Goal: Task Accomplishment & Management: Manage account settings

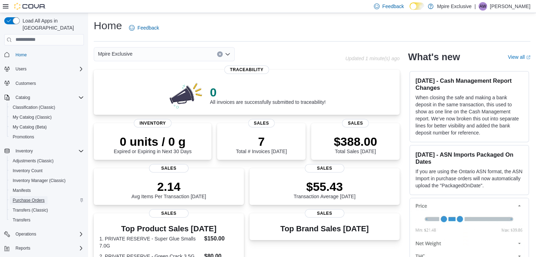
click at [26, 198] on span "Purchase Orders" at bounding box center [29, 201] width 32 height 6
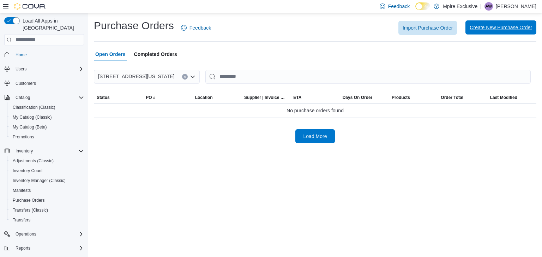
click at [506, 27] on span "Create New Purchase Order" at bounding box center [500, 27] width 62 height 7
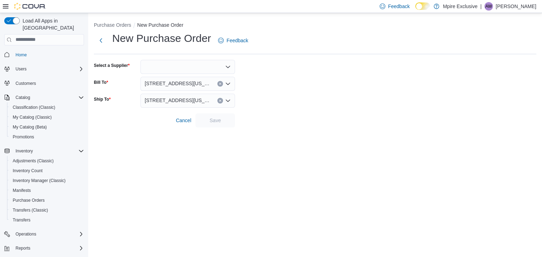
click at [232, 67] on div at bounding box center [187, 67] width 94 height 14
type input "*****"
click at [173, 82] on button "MPIRE" at bounding box center [187, 79] width 94 height 10
click at [224, 119] on span "Save" at bounding box center [215, 120] width 31 height 14
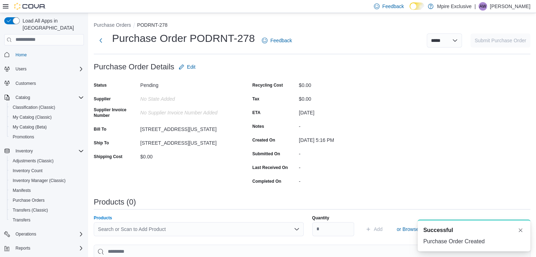
click at [116, 231] on div "Search or Scan to Add Product" at bounding box center [199, 229] width 210 height 14
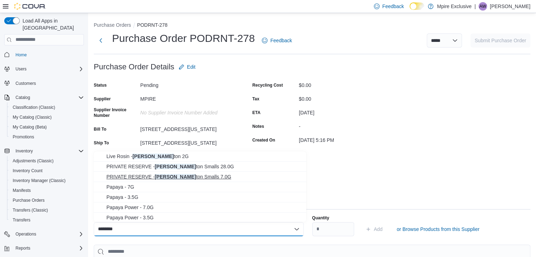
type input "********"
click at [190, 175] on span "PRIVATE RESERVE - [PERSON_NAME] Pay ton Smalls 7.0G" at bounding box center [204, 176] width 196 height 7
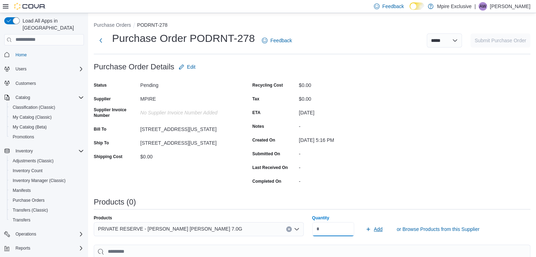
type input "*"
click at [380, 229] on span "Add" at bounding box center [378, 229] width 9 height 7
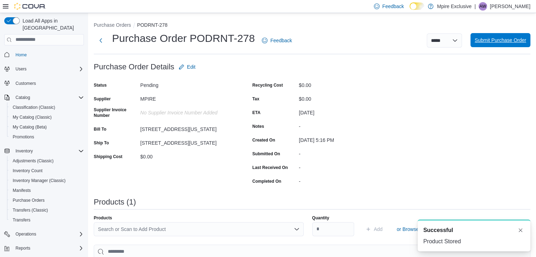
click at [500, 38] on span "Submit Purchase Order" at bounding box center [500, 40] width 51 height 7
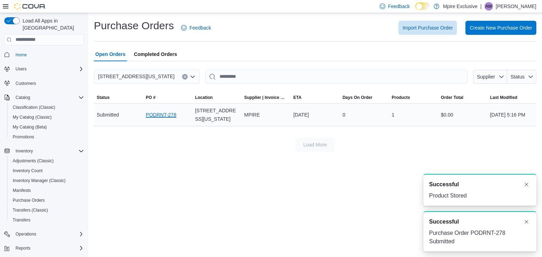
click at [173, 115] on link "PODRNT-278" at bounding box center [161, 115] width 30 height 8
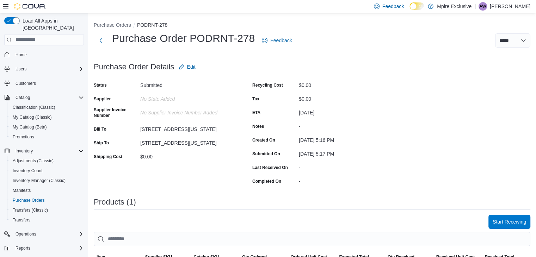
click at [519, 221] on span "Start Receiving" at bounding box center [509, 222] width 33 height 7
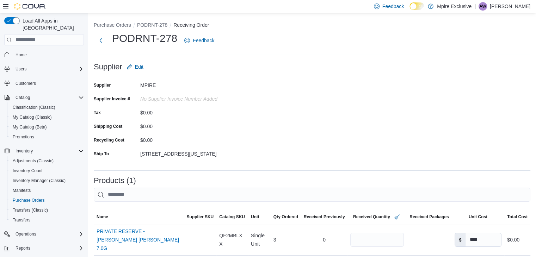
scroll to position [102, 0]
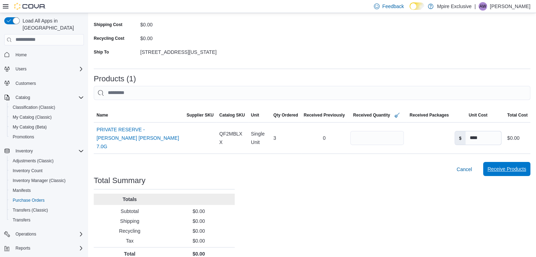
click at [506, 162] on span "Receive Products" at bounding box center [507, 169] width 39 height 14
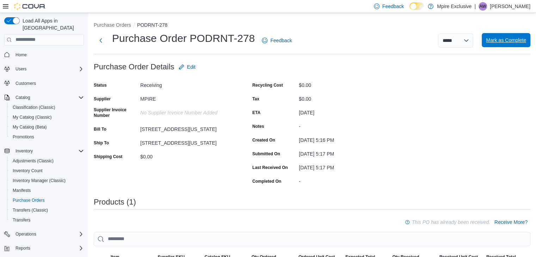
click at [515, 39] on span "Mark as Complete" at bounding box center [506, 40] width 40 height 7
